Goal: Task Accomplishment & Management: Manage account settings

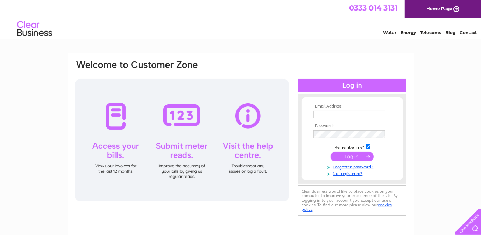
click at [357, 117] on input "text" at bounding box center [350, 115] width 72 height 8
type input "[EMAIL_ADDRESS][DOMAIN_NAME]"
click at [331, 152] on input "submit" at bounding box center [352, 157] width 43 height 10
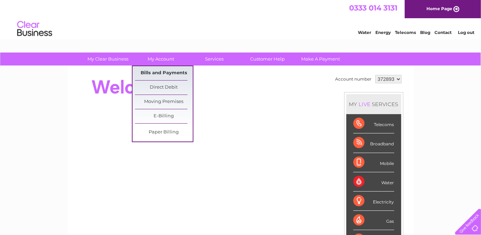
click at [159, 70] on link "Bills and Payments" at bounding box center [164, 73] width 58 height 14
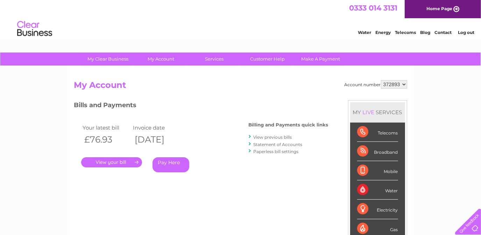
click at [473, 31] on link "Log out" at bounding box center [467, 32] width 16 height 5
